Goal: Task Accomplishment & Management: Manage account settings

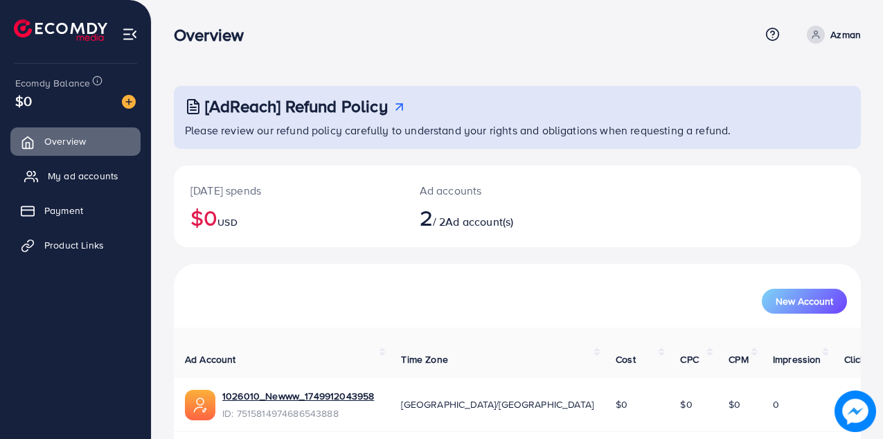
click at [66, 176] on span "My ad accounts" at bounding box center [83, 176] width 71 height 14
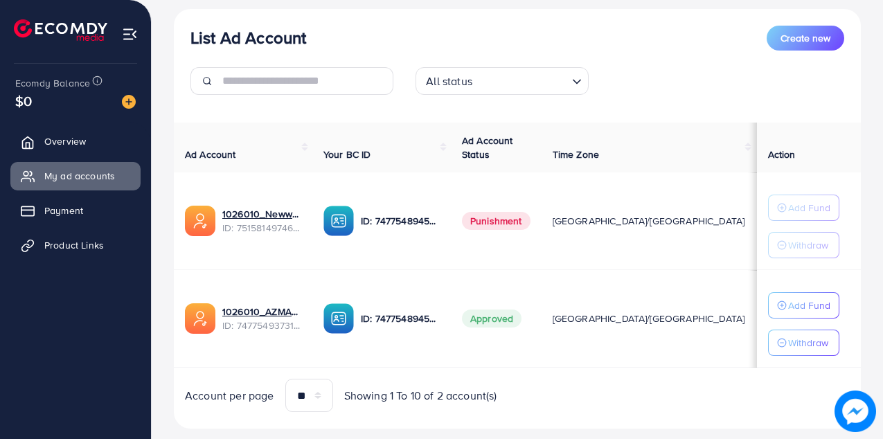
scroll to position [186, 0]
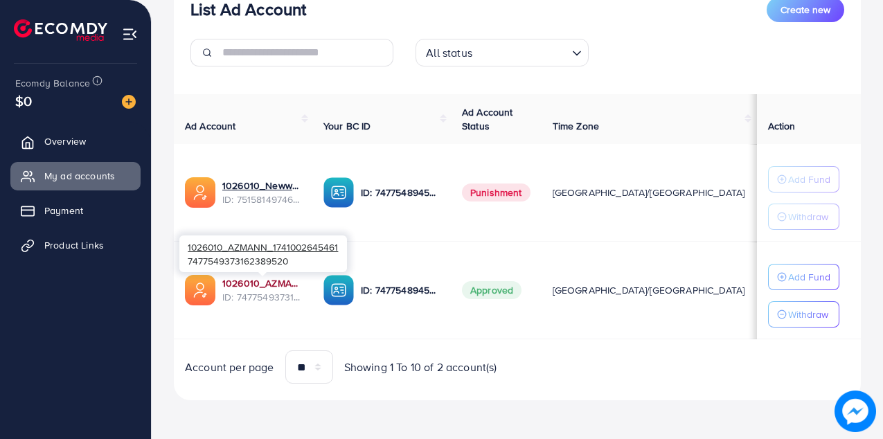
click at [240, 287] on link "1026010_AZMANN_1741002645461" at bounding box center [261, 283] width 79 height 14
click at [256, 287] on link "1026010_AZMANN_1741002645461" at bounding box center [261, 283] width 79 height 14
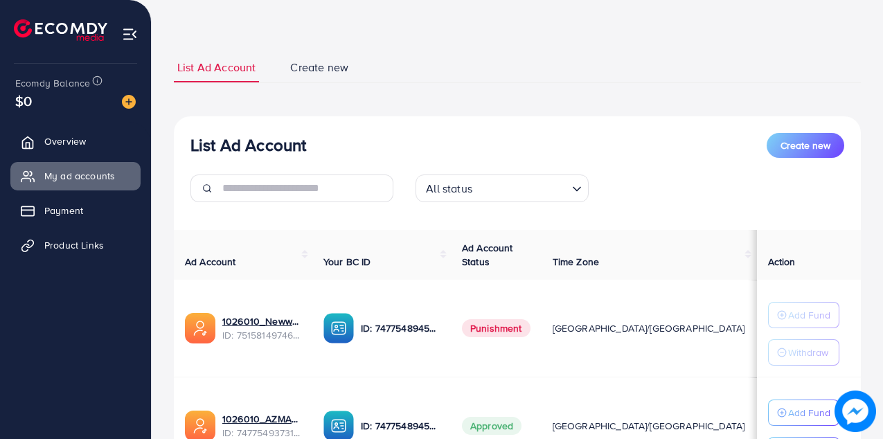
scroll to position [170, 0]
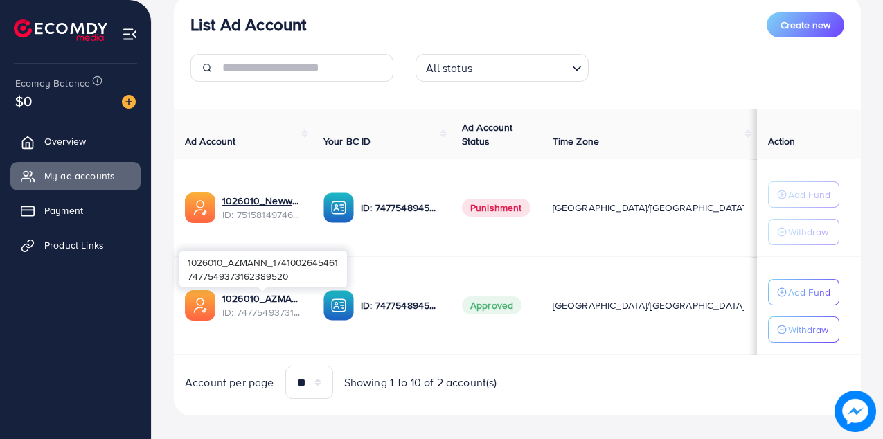
click at [240, 309] on span "ID: 7477549373162389520" at bounding box center [261, 312] width 79 height 14
click at [256, 294] on link "1026010_AZMANN_1741002645461" at bounding box center [261, 299] width 79 height 14
